Goal: Use online tool/utility: Utilize a website feature to perform a specific function

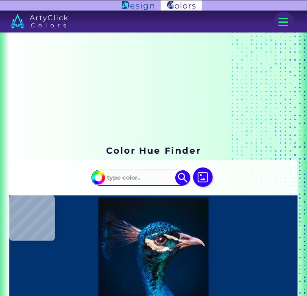
type input "#00e1ff"
type input "#00E1FF"
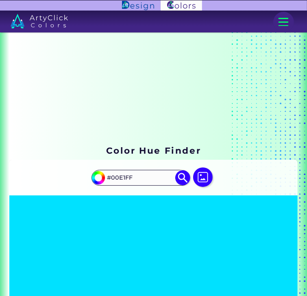
type input "#00ccff"
type input "#00CCFF"
type input "#00bfff"
type input "#00BFFF"
type input "#00b3ff"
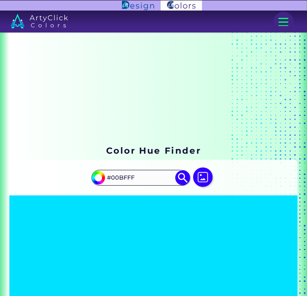
type input "#00B3FF"
type input "#009dff"
type input "#009DFF"
type input "#0084ff"
type input "#0084FF"
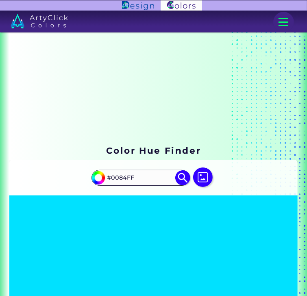
type input "#007bff"
type input "#007BFF"
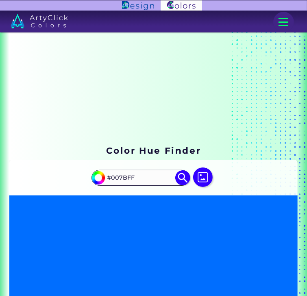
type input "#006eff"
type input "#006EFF"
type input "#0062ff"
type input "#0062FF"
type input "#0055ff"
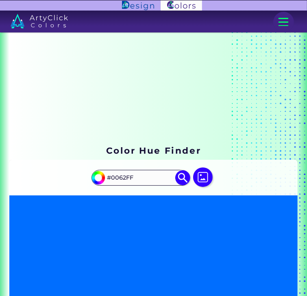
type input "#0055FF"
type input "#004cff"
type input "#004CFF"
type input "#0040ff"
type input "#0040FF"
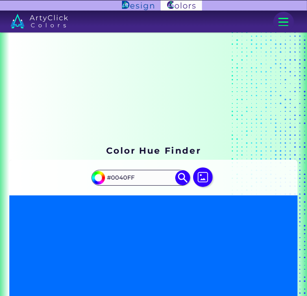
type input "#0033ff"
type input "#0033FF"
type input "#002aff"
type input "#002AFF"
type input "#001eff"
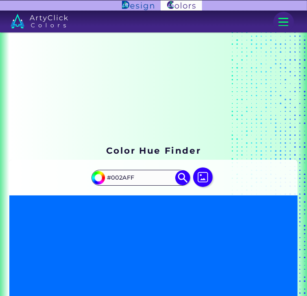
type input "#001EFF"
type input "#0011ff"
type input "#0011FF"
type input "#0008ff"
type input "#0008FF"
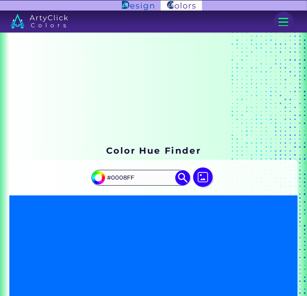
type input "#0400ff"
type input "#0400FF"
type input "#1100ff"
type input "#1100FF"
type input "#1e00ff"
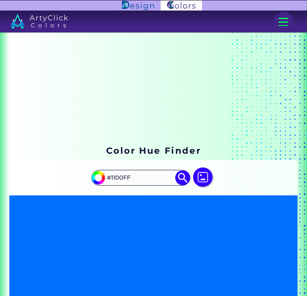
type input "#1E00FF"
type input "#2b00ff"
type input "#2B00FF"
type input "#3700ff"
type input "#3700FF"
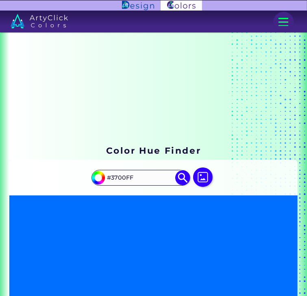
type input "#4c00ff"
type input "#4C00FF"
type input "#5900ff"
type input "#5900FF"
type input "#6600ff"
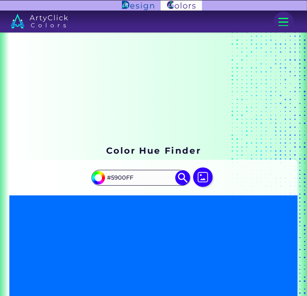
type input "#6600FF"
type input "#7300ff"
type input "#7300FF"
type input "#8000ff"
type input "#8000FF"
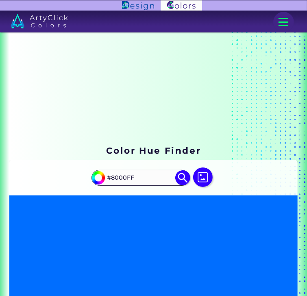
type input "#8c00ff"
type input "#8C00FF"
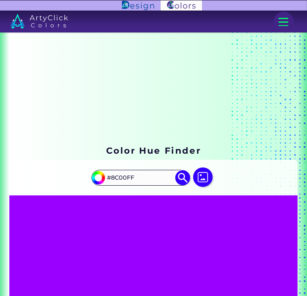
type input "#9900ff"
type input "#9900FF"
type input "#a600ff"
type input "#A600FF"
type input "#ae00ff"
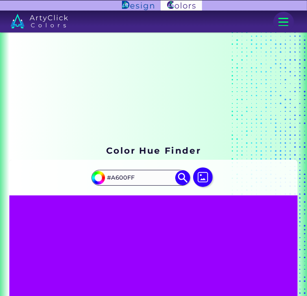
type input "#AE00FF"
type input "#bb00ff"
type input "#BB00FF"
type input "#c800ff"
type input "#C800FF"
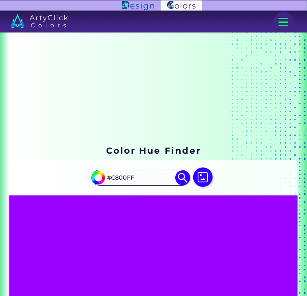
type input "#d400ff"
type input "#D400FF"
type input "#e100ff"
type input "#E100FF"
type input "#ee00ff"
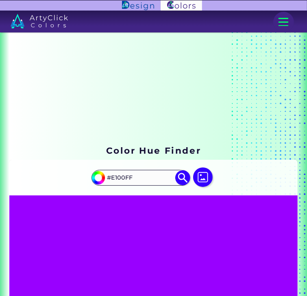
type input "#EE00FF"
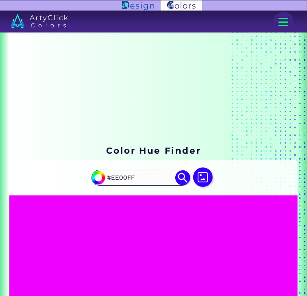
type input "#fb00ff"
type input "#FB00FF"
type input "#ff00f7"
type input "#FF00F7"
type input "#ff00ea"
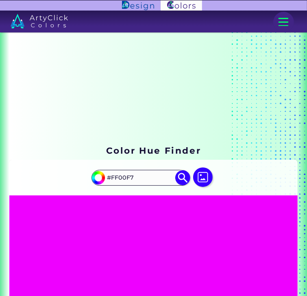
type input "#FF00EA"
type input "#ff00dd"
type input "#FF00DD"
type input "#ff00d0"
type input "#FF00D0"
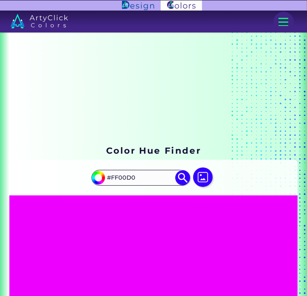
type input "#ff00c8"
type input "#FF00C8"
type input "#ff00bb"
type input "#FF00BB"
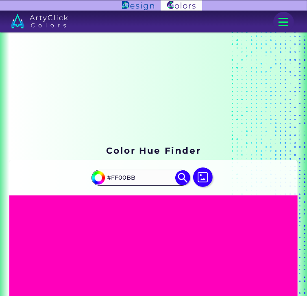
type input "#ff00bb"
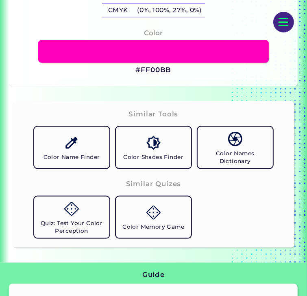
scroll to position [471, 0]
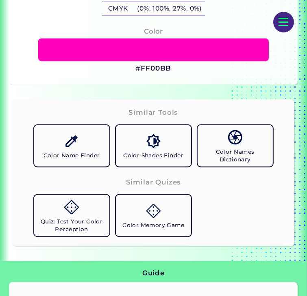
click at [159, 140] on img at bounding box center [153, 141] width 14 height 14
